Goal: Task Accomplishment & Management: Complete application form

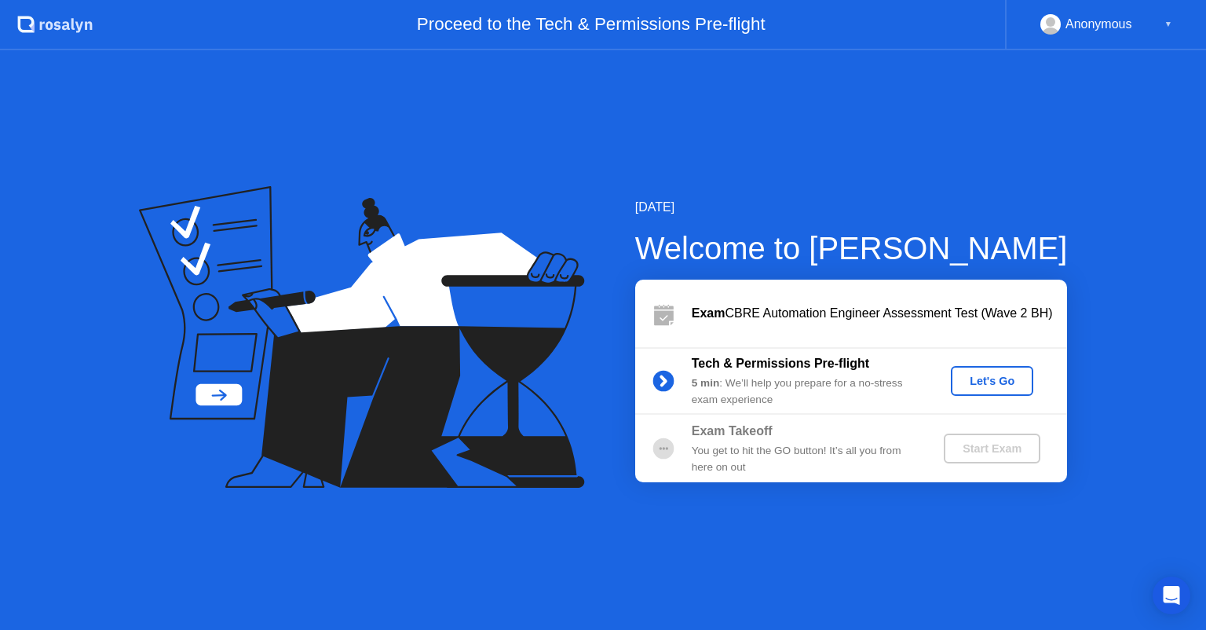
click at [964, 381] on div "Let's Go" at bounding box center [992, 380] width 70 height 13
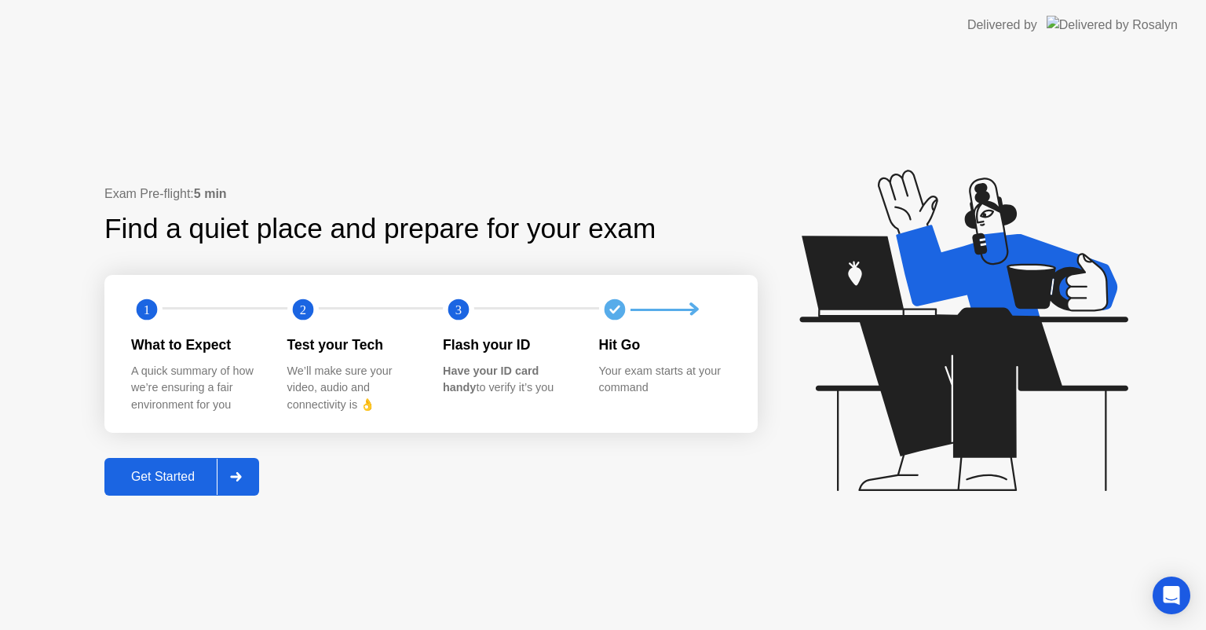
click at [186, 480] on div "Get Started" at bounding box center [163, 476] width 108 height 14
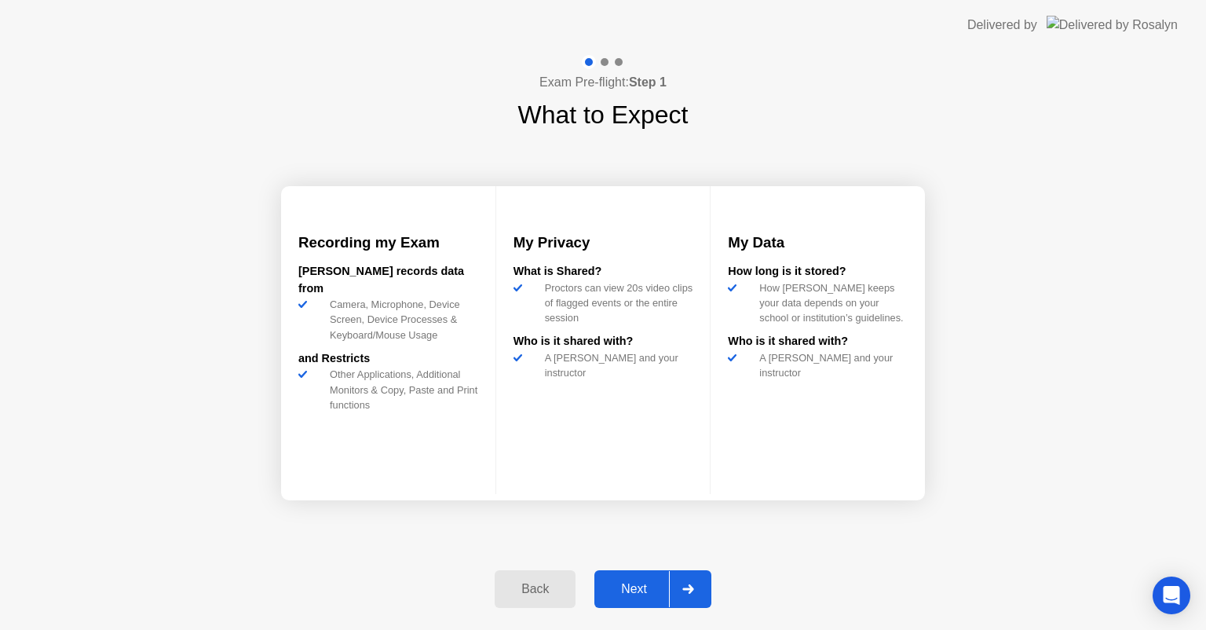
click at [622, 587] on div "Next" at bounding box center [634, 589] width 70 height 14
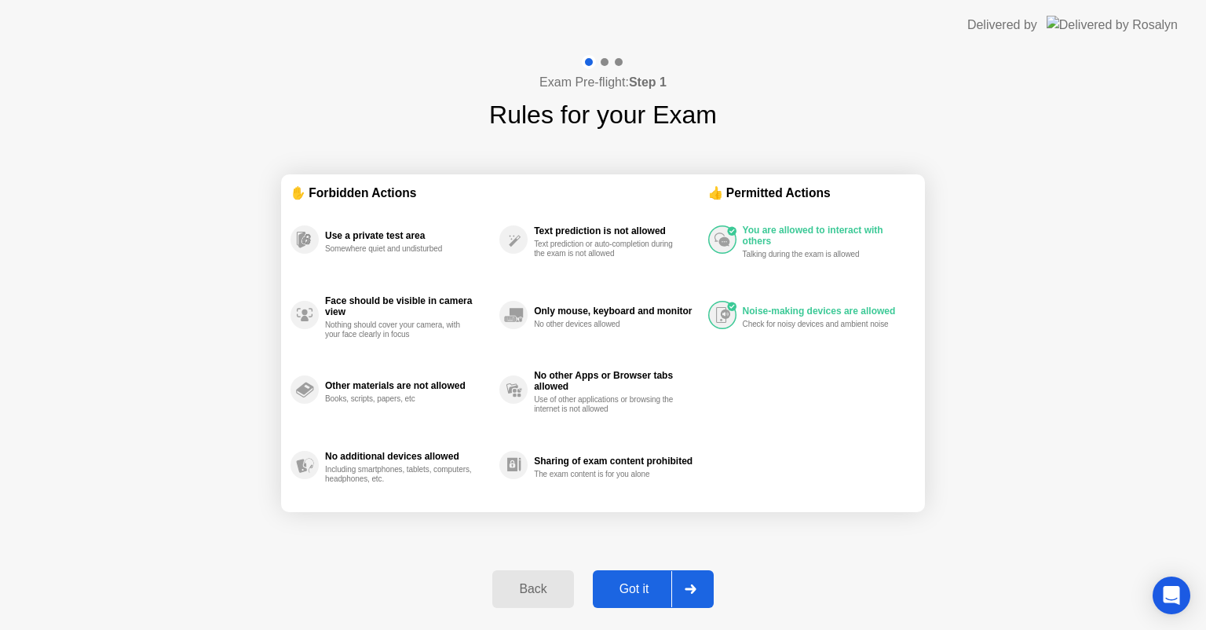
click at [623, 575] on button "Got it" at bounding box center [653, 589] width 121 height 38
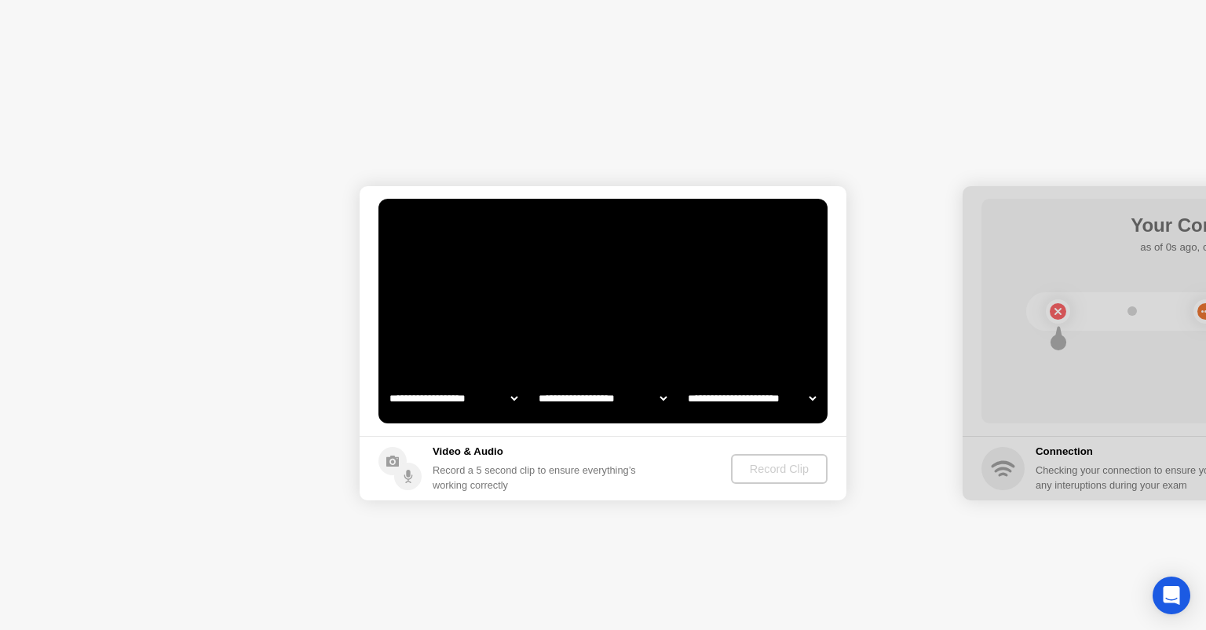
select select "**********"
select select "*******"
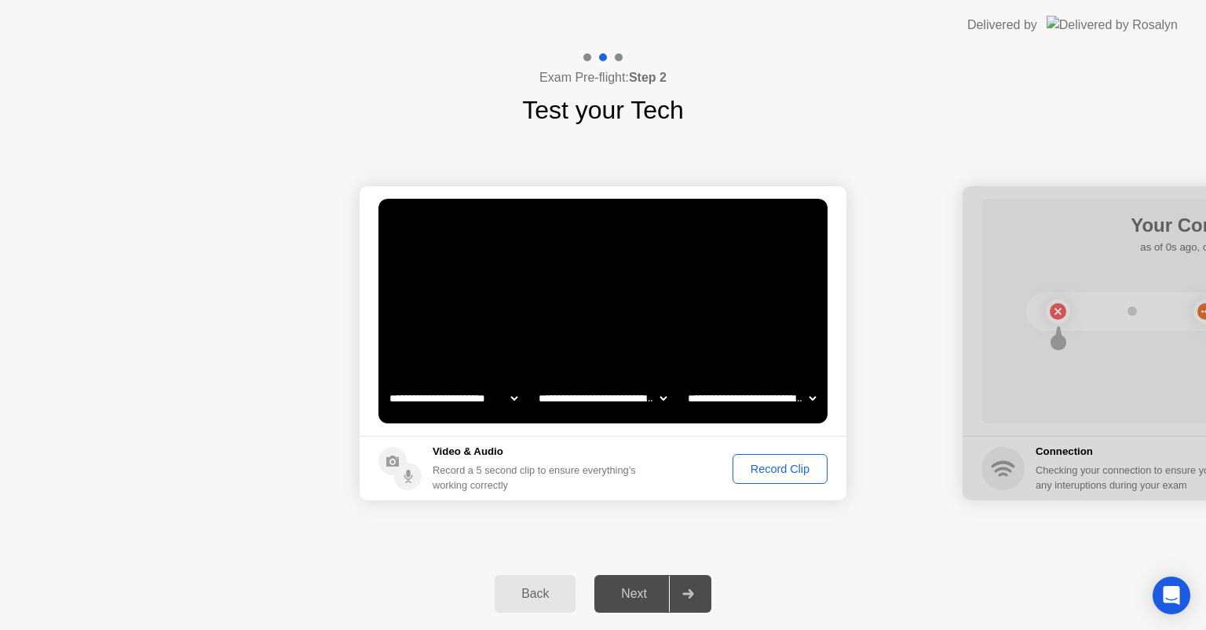
click at [779, 474] on div "Record Clip" at bounding box center [780, 468] width 84 height 13
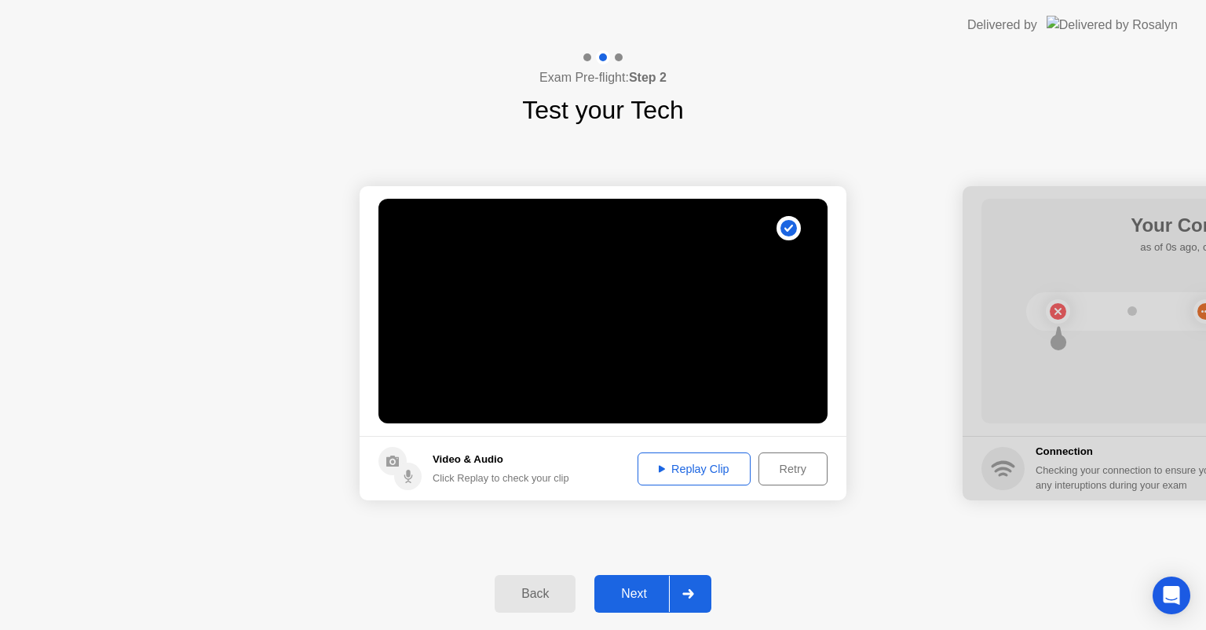
click at [684, 469] on div "Replay Clip" at bounding box center [694, 468] width 102 height 13
click at [619, 586] on div "Next" at bounding box center [634, 593] width 70 height 14
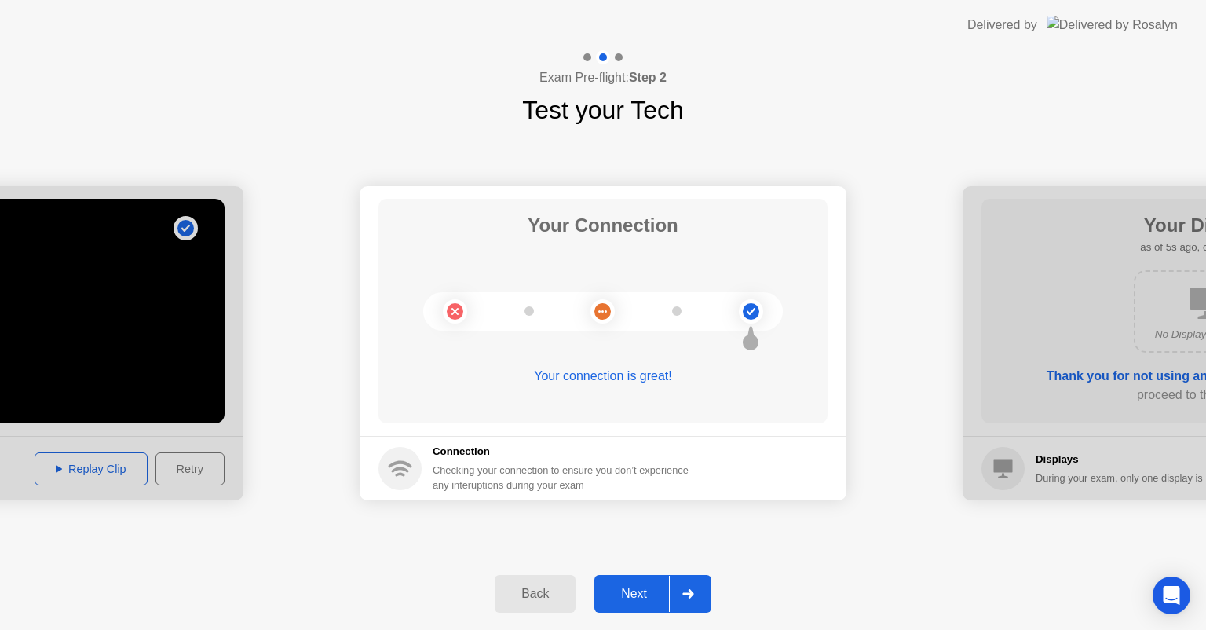
click at [632, 581] on button "Next" at bounding box center [652, 594] width 117 height 38
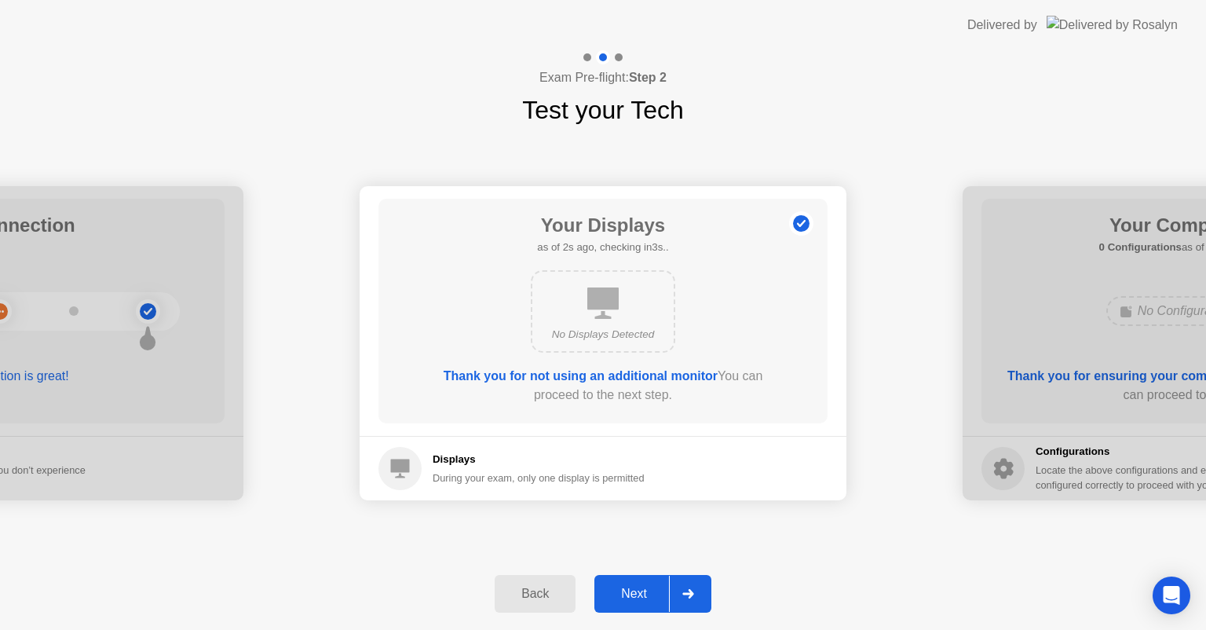
click at [632, 581] on button "Next" at bounding box center [652, 594] width 117 height 38
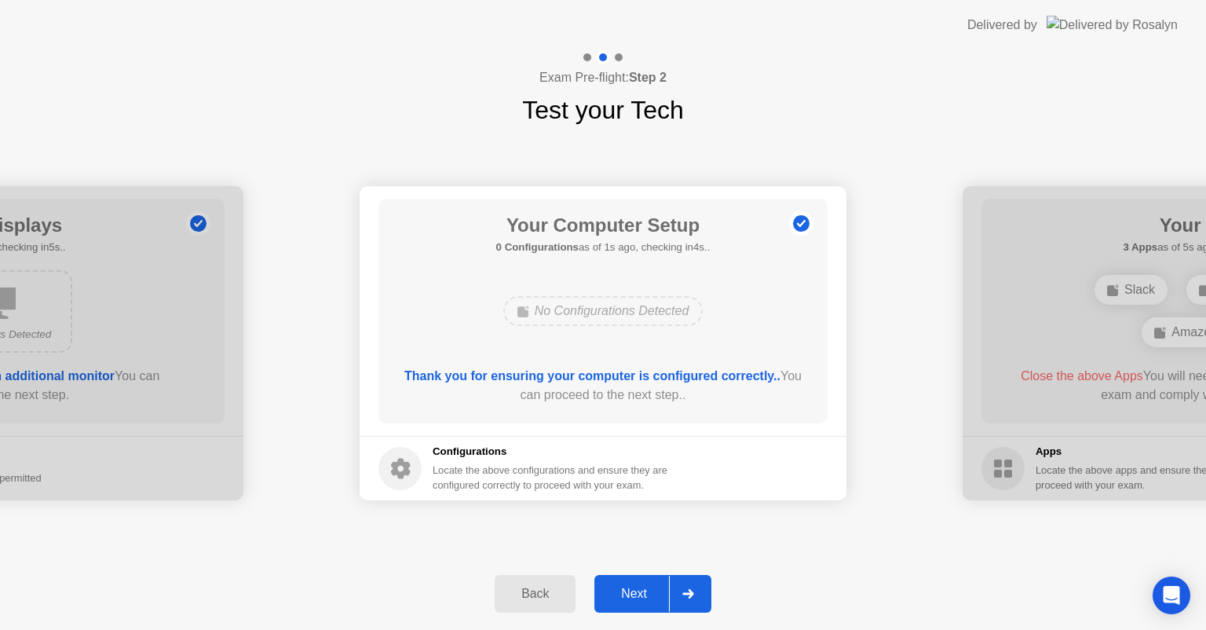
click at [632, 581] on button "Next" at bounding box center [652, 594] width 117 height 38
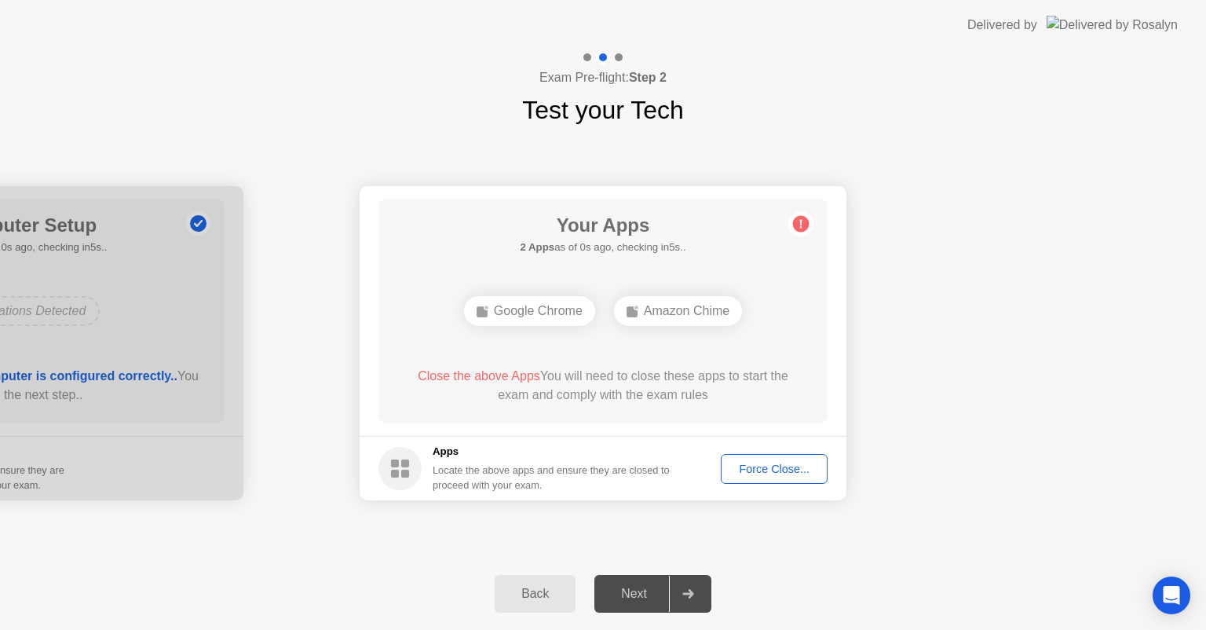
click at [819, 346] on div "Your Apps 2 Apps as of 0s ago, checking in5s.. Google Chrome Amazon Chime Close…" at bounding box center [602, 311] width 449 height 224
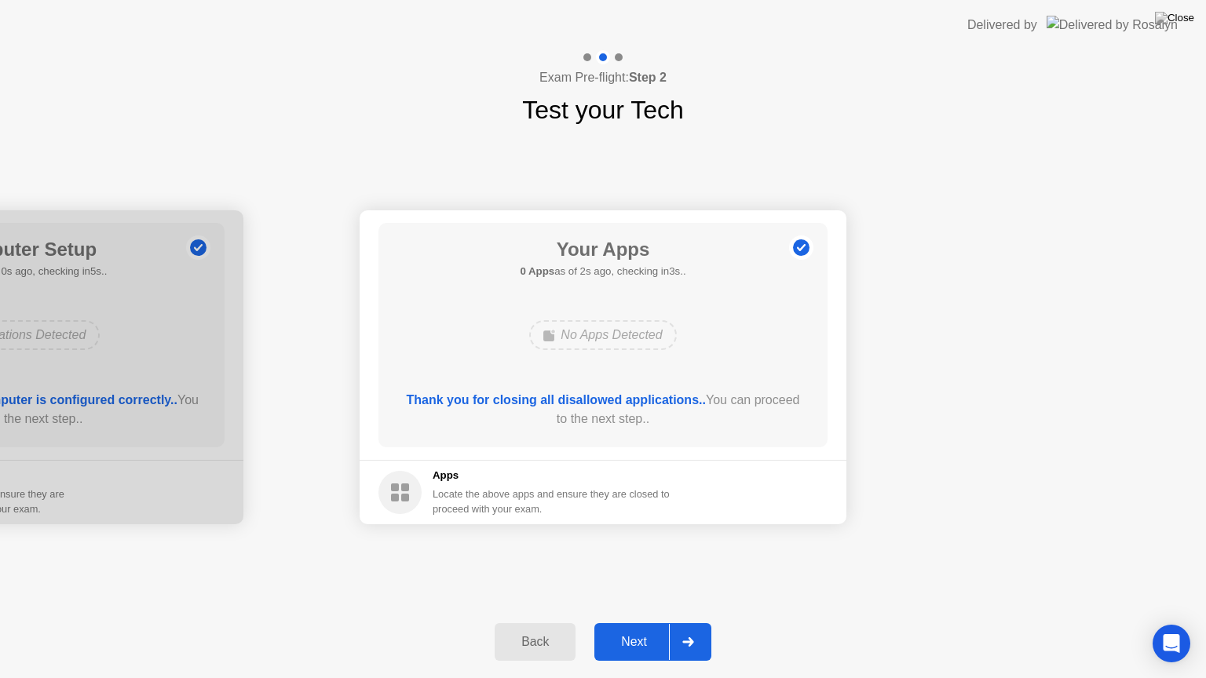
click at [625, 629] on div "Next" at bounding box center [634, 642] width 70 height 14
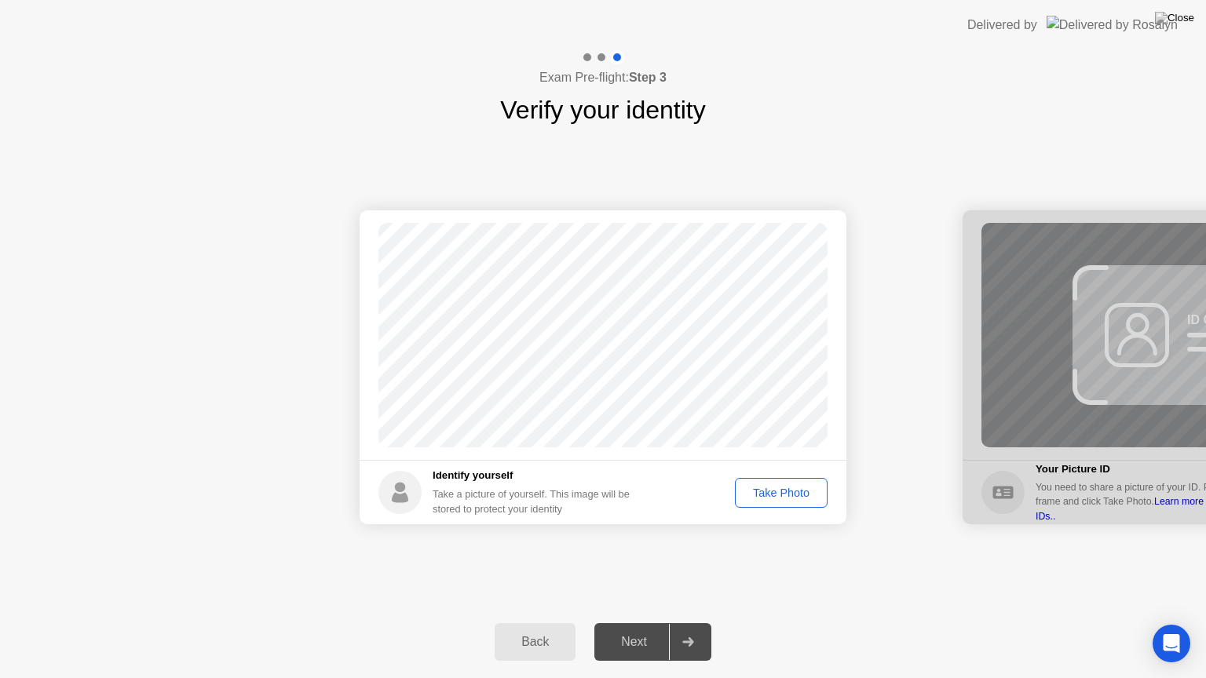
click at [755, 491] on div "Take Photo" at bounding box center [781, 493] width 82 height 13
click at [643, 629] on div "Next" at bounding box center [634, 642] width 70 height 14
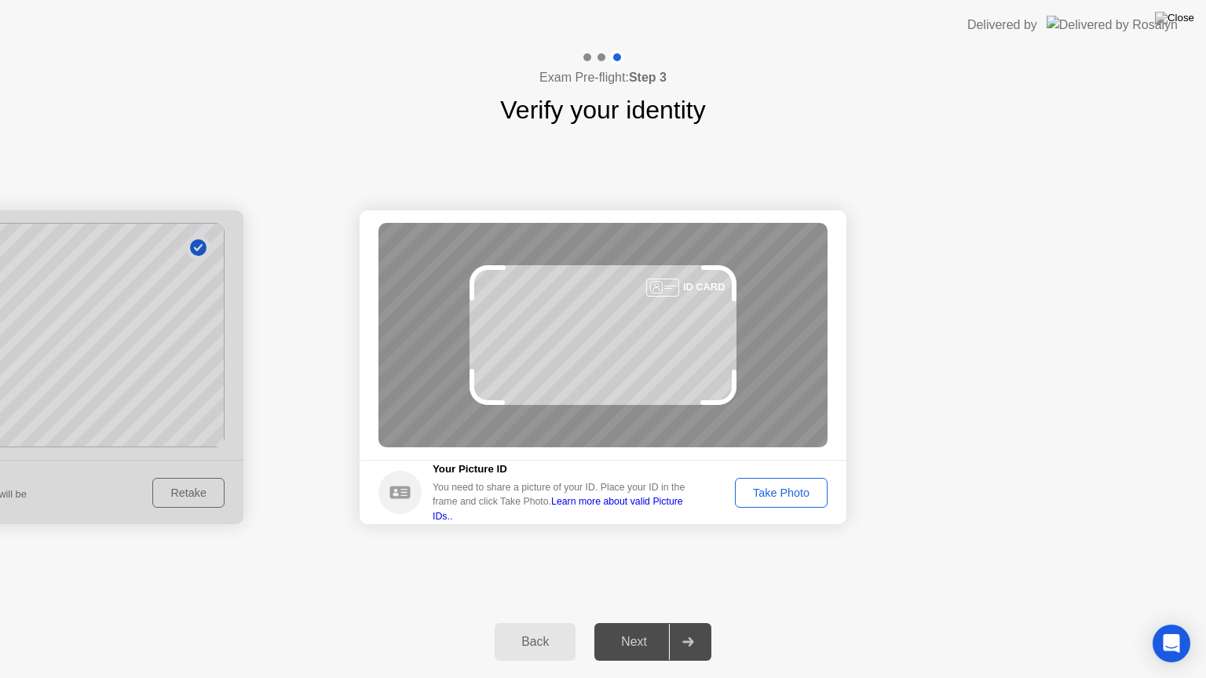
click at [781, 497] on div "Take Photo" at bounding box center [781, 493] width 82 height 13
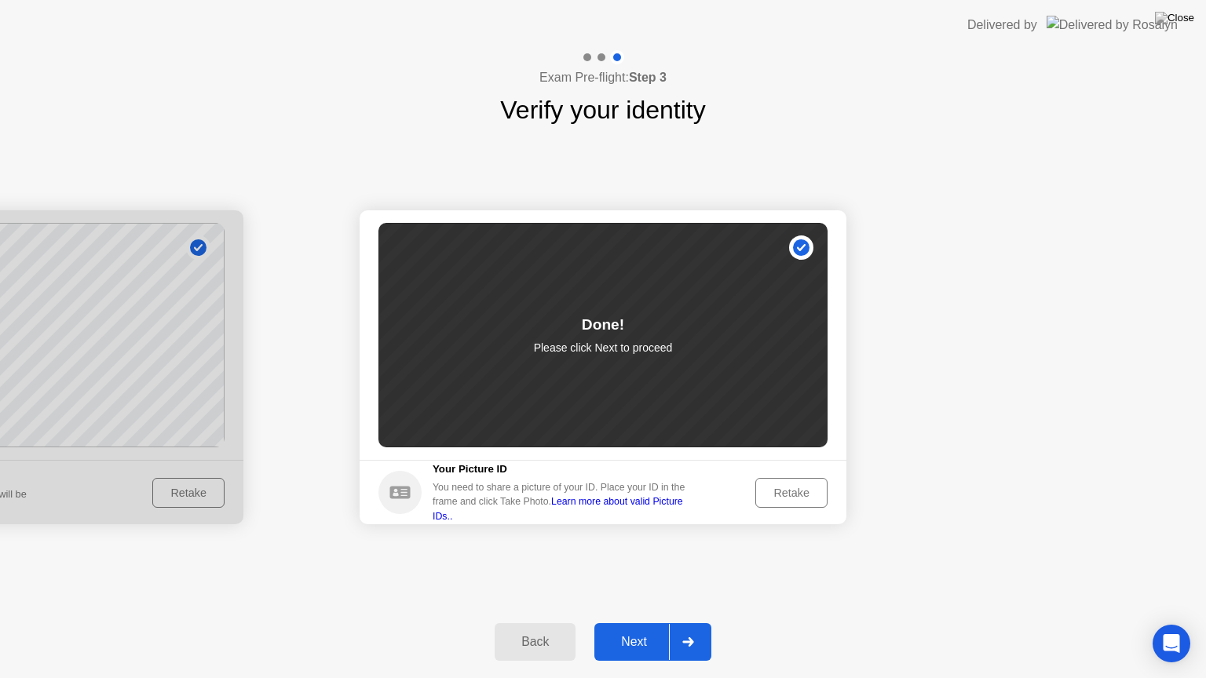
click at [628, 629] on div "Next" at bounding box center [634, 642] width 70 height 14
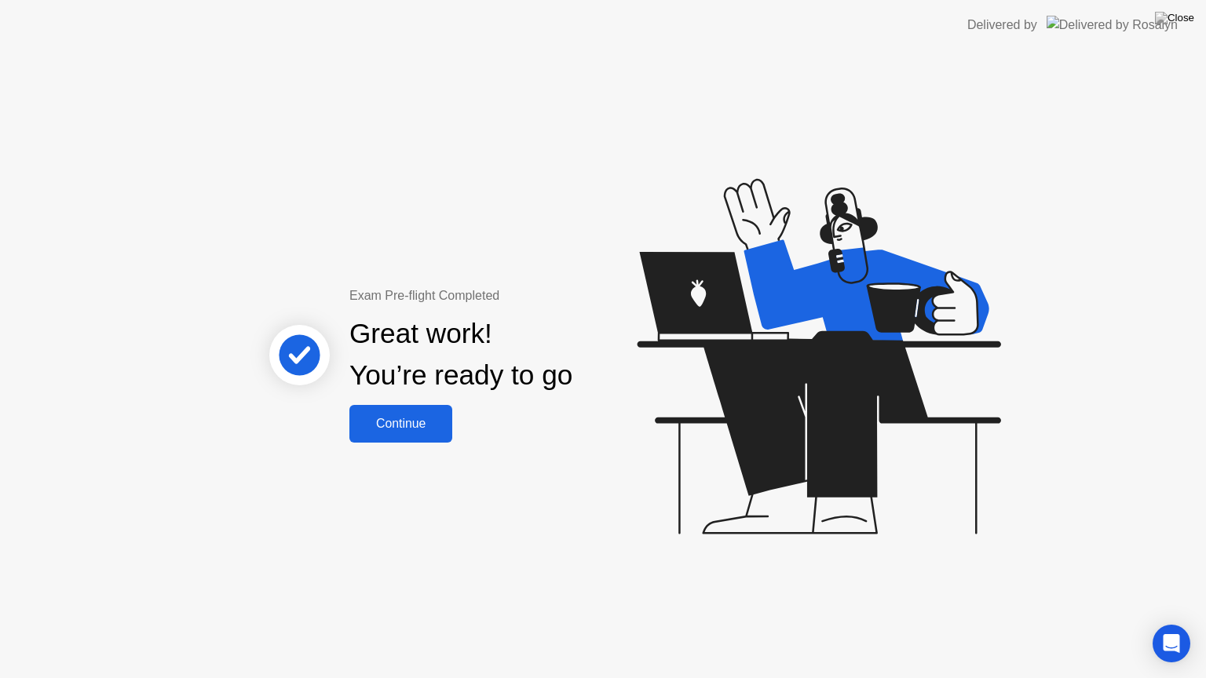
click at [439, 428] on div "Continue" at bounding box center [400, 424] width 93 height 14
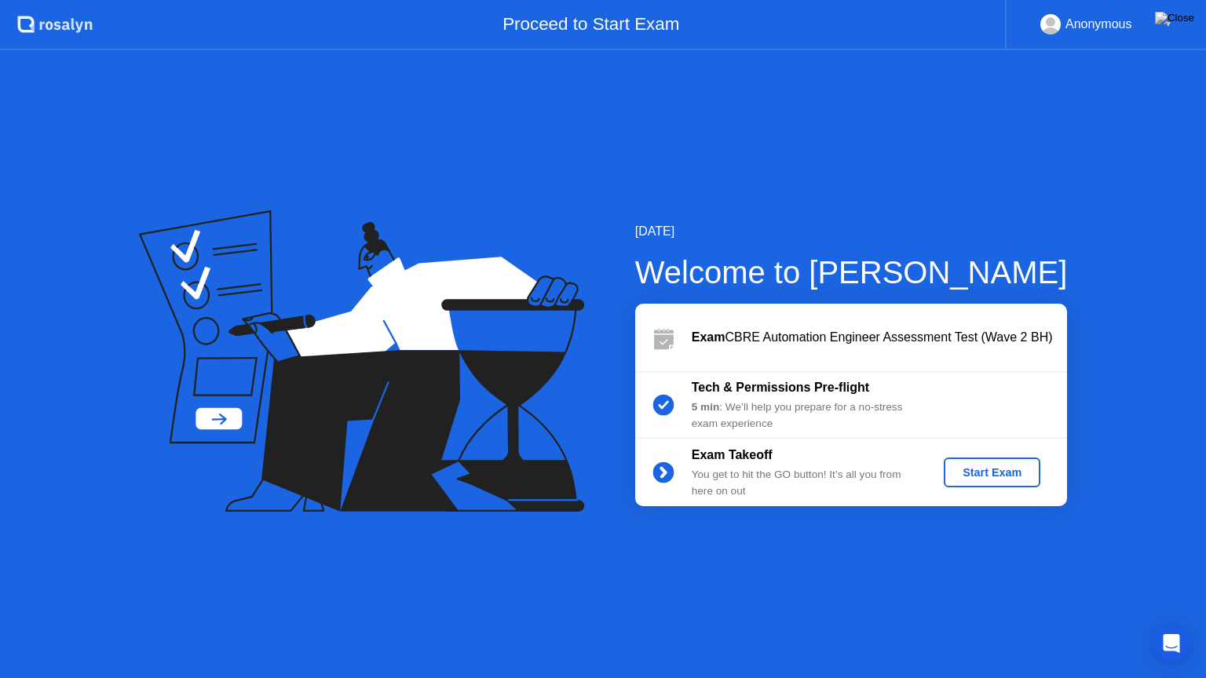
click at [962, 466] on div "Start Exam" at bounding box center [992, 472] width 84 height 13
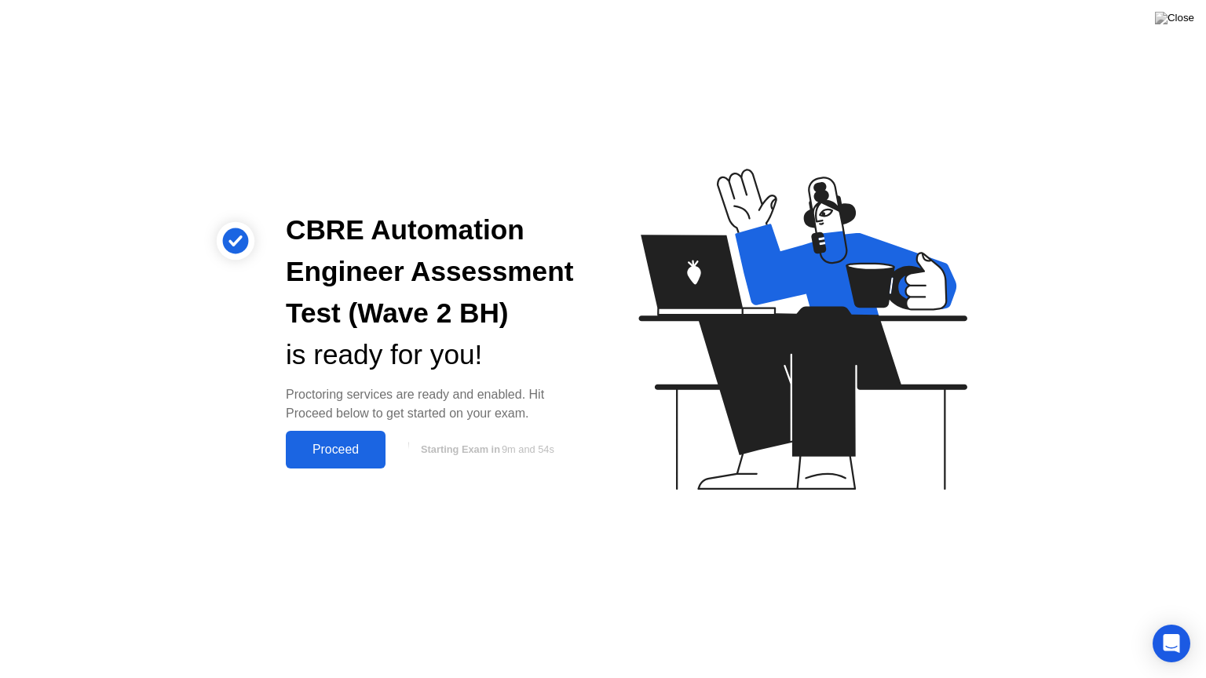
click at [377, 448] on div "Proceed" at bounding box center [335, 450] width 90 height 14
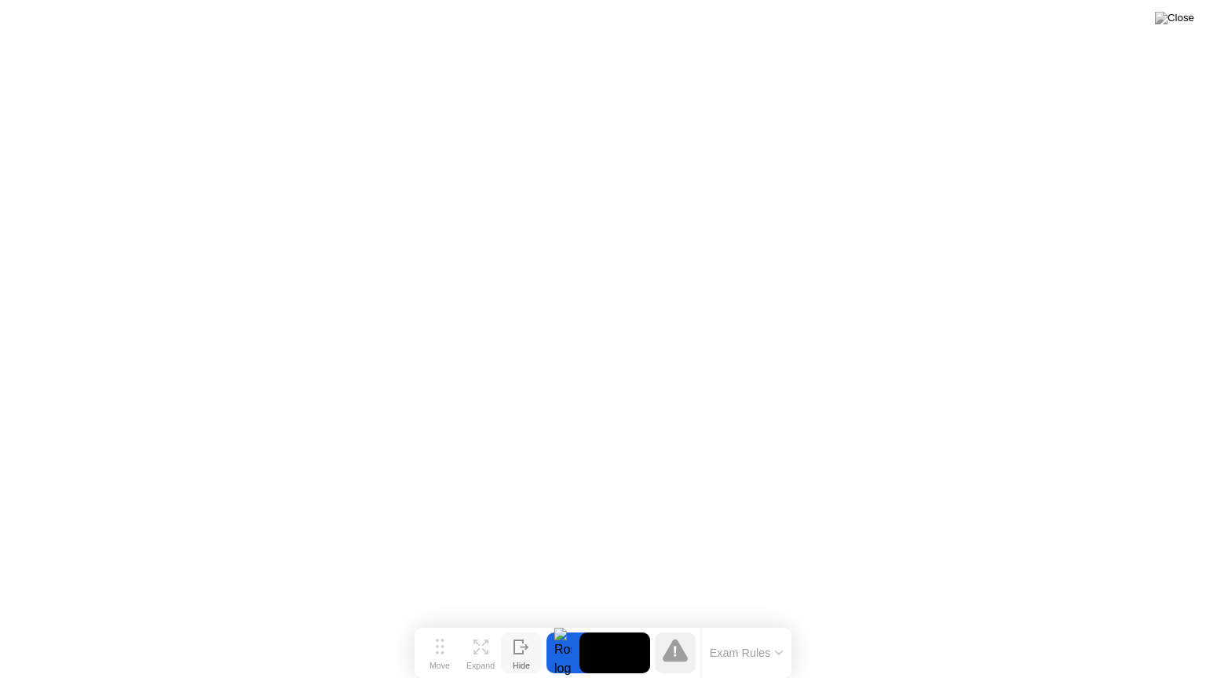
click at [520, 629] on icon at bounding box center [521, 647] width 16 height 15
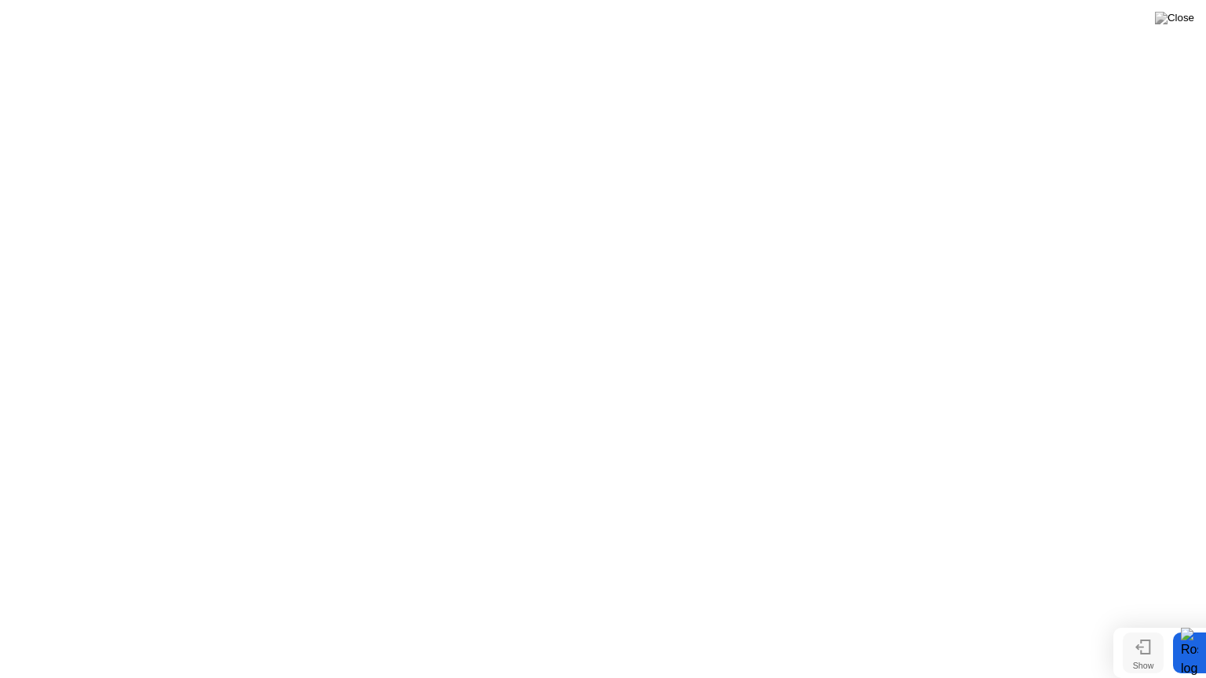
click at [1139, 629] on icon at bounding box center [1143, 647] width 16 height 15
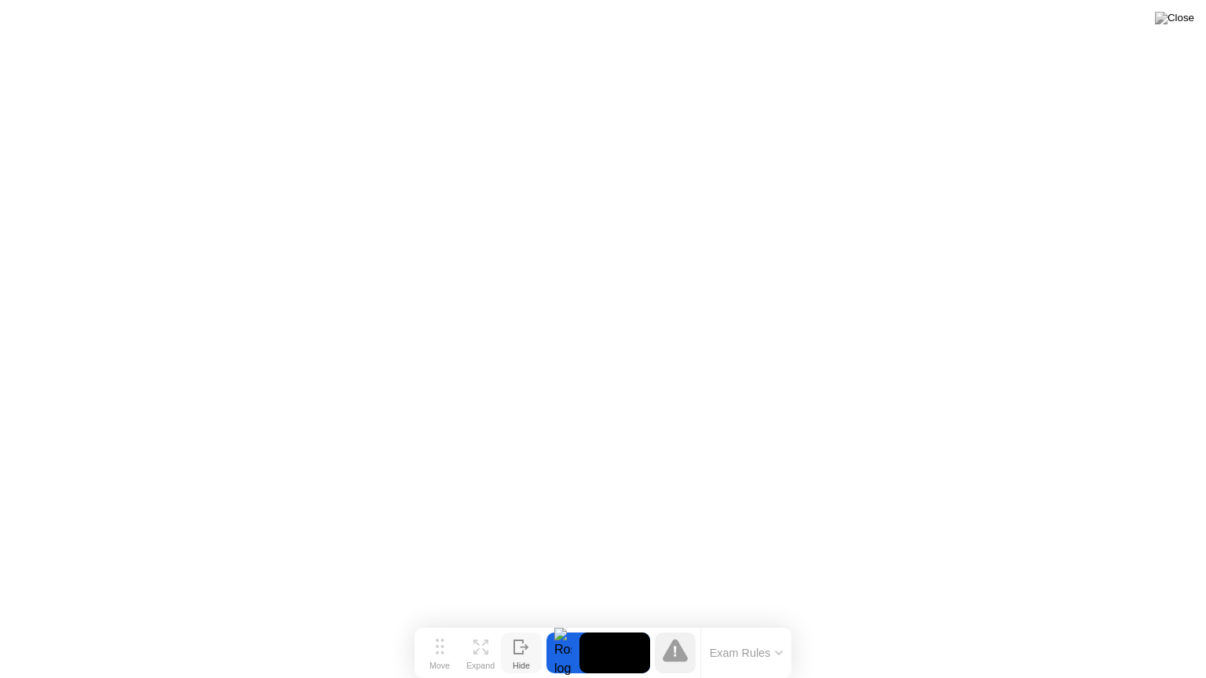
click at [757, 629] on button "Exam Rules" at bounding box center [746, 653] width 83 height 14
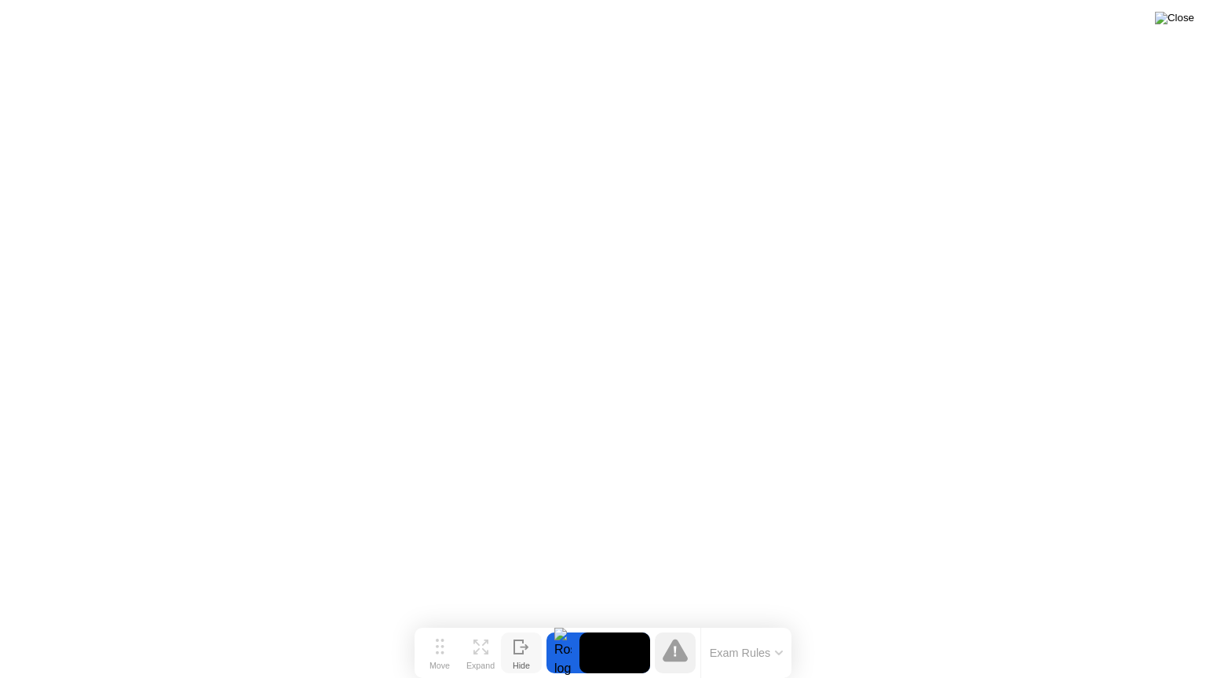
click at [1186, 19] on img at bounding box center [1174, 18] width 39 height 13
